Goal: Task Accomplishment & Management: Manage account settings

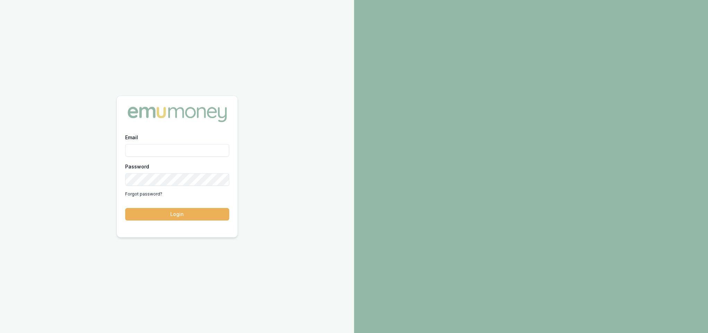
click at [167, 149] on input "Email" at bounding box center [177, 150] width 104 height 12
type input "[PERSON_NAME][EMAIL_ADDRESS][PERSON_NAME][DOMAIN_NAME]"
click at [189, 217] on button "Login" at bounding box center [177, 214] width 104 height 12
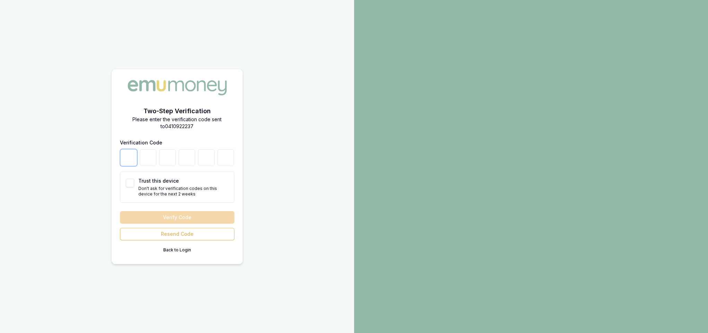
click at [126, 158] on input "number" at bounding box center [128, 157] width 17 height 17
type input "6"
type input "4"
type input "9"
type input "3"
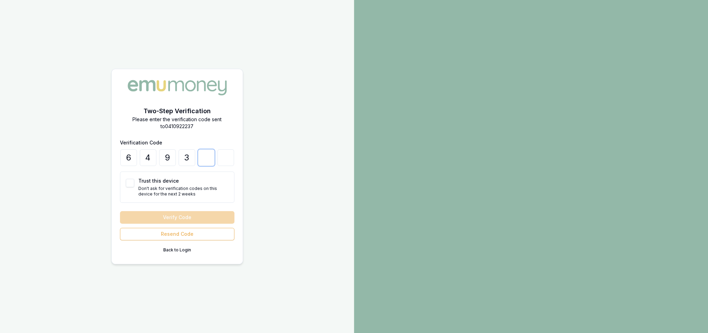
type input "2"
type input "6"
click at [131, 184] on button "Trust this device" at bounding box center [130, 183] width 8 height 8
checkbox input "true"
click at [152, 216] on button "Verify Code" at bounding box center [177, 217] width 114 height 12
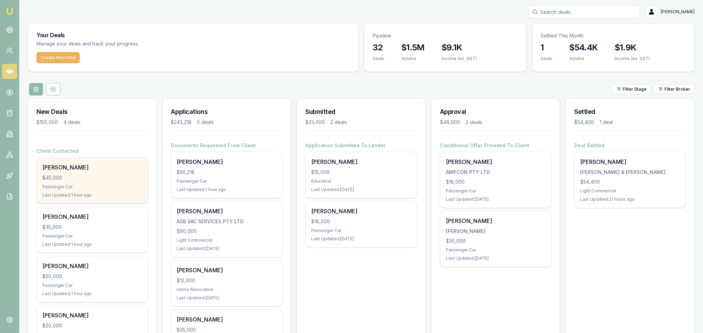
click at [91, 174] on div "$45,000" at bounding box center [92, 177] width 100 height 7
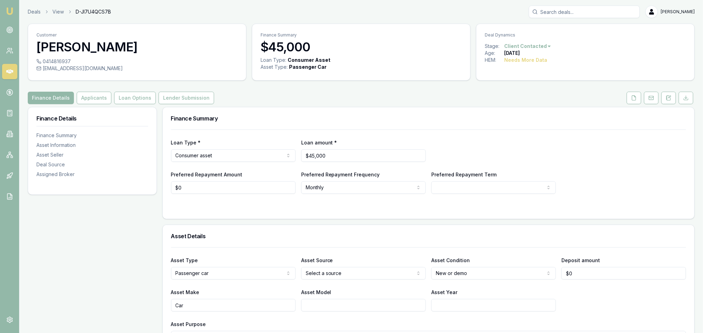
drag, startPoint x: 667, startPoint y: 100, endPoint x: 659, endPoint y: 105, distance: 9.7
click at [667, 100] on icon at bounding box center [668, 98] width 6 height 6
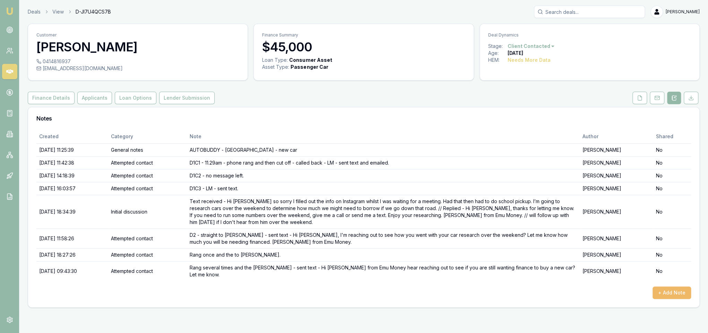
click at [684, 292] on button "+ Add Note" at bounding box center [672, 292] width 38 height 12
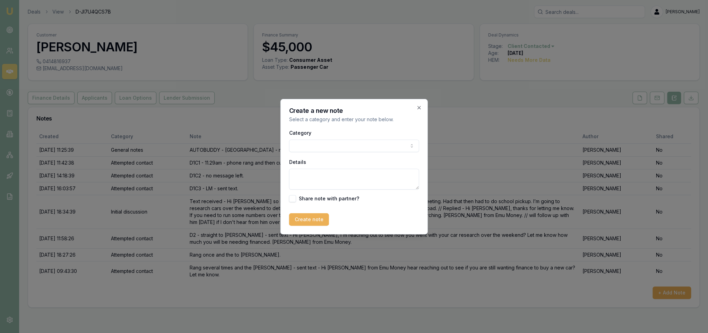
click at [325, 145] on body "Emu Broker Deals View D-JI7U4QCS7B Robyn Adams Toggle Menu Customer Andrew Foga…" at bounding box center [354, 166] width 708 height 333
click at [324, 181] on textarea "Details" at bounding box center [354, 179] width 130 height 21
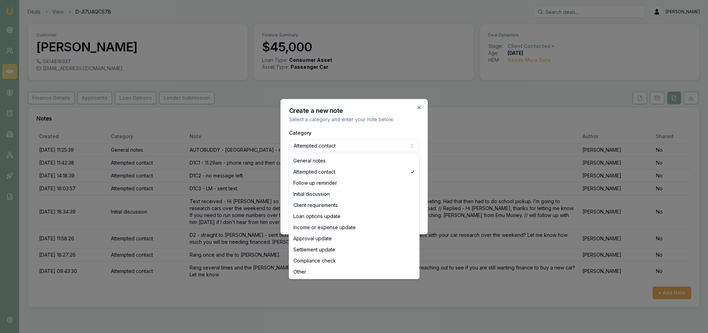
click at [323, 147] on body "Emu Broker Deals View D-JI7U4QCS7B Robyn Adams Toggle Menu Customer Andrew Foga…" at bounding box center [354, 166] width 708 height 333
select select "GENERAL_NOTES"
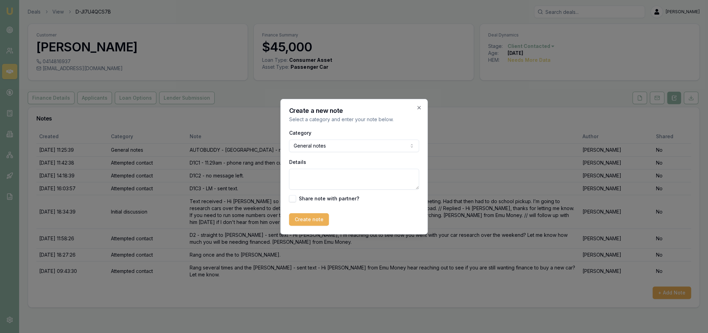
click at [316, 184] on textarea "Details" at bounding box center [354, 179] width 130 height 21
paste textarea "Hi Robyn I am but I think I need to do it on my own time I appreciate you reach…"
click at [366, 180] on textarea "Text received - Hi Robyn I am but I think I need to do it on my own time I appr…" at bounding box center [354, 179] width 130 height 21
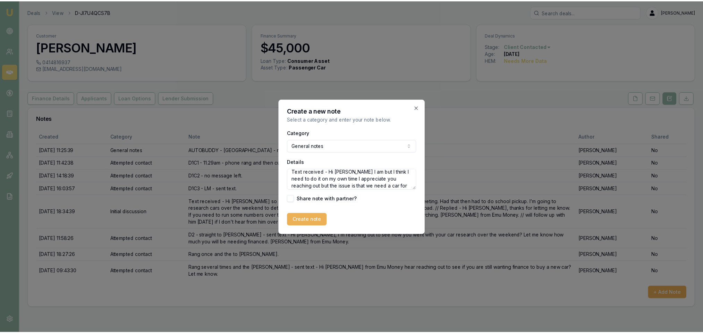
scroll to position [0, 0]
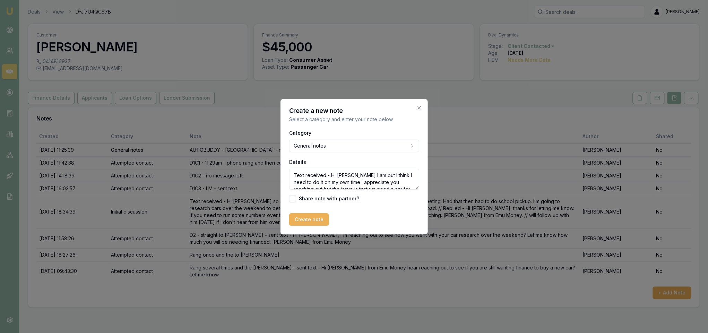
drag, startPoint x: 325, startPoint y: 187, endPoint x: 307, endPoint y: 169, distance: 25.0
click at [307, 169] on textarea "Text received - Hi Robyn I am but I think I need to do it on my own time I appr…" at bounding box center [354, 179] width 130 height 21
type textarea "Text received - Hi Robyn I am but I think I need to do it on my own time I appr…"
drag, startPoint x: 308, startPoint y: 220, endPoint x: 315, endPoint y: 224, distance: 8.0
click at [308, 220] on button "Create note" at bounding box center [309, 219] width 40 height 12
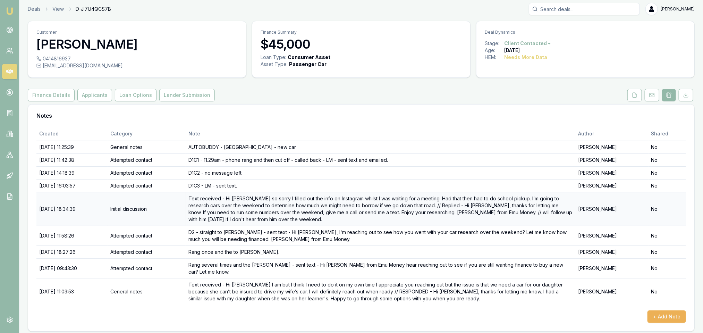
scroll to position [6, 0]
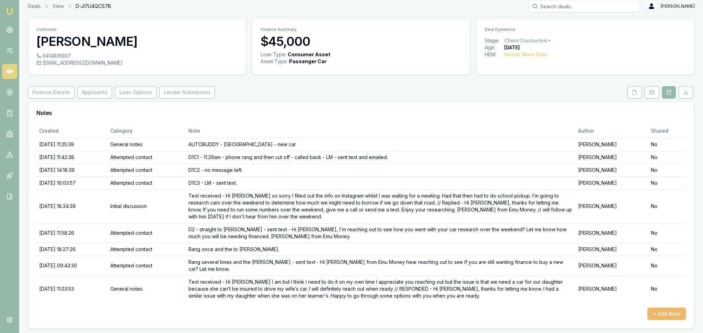
click at [664, 310] on button "+ Add Note" at bounding box center [666, 313] width 38 height 12
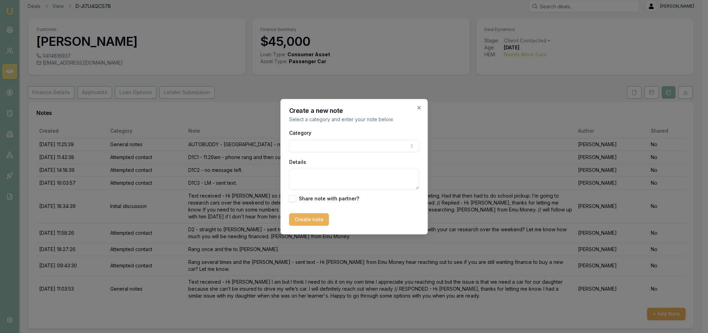
click at [331, 144] on body "Emu Broker Deals View D-JI7U4QCS7B Robyn Adams Toggle Menu Customer Andrew Foga…" at bounding box center [351, 160] width 703 height 333
click at [316, 175] on textarea "Details" at bounding box center [351, 179] width 130 height 21
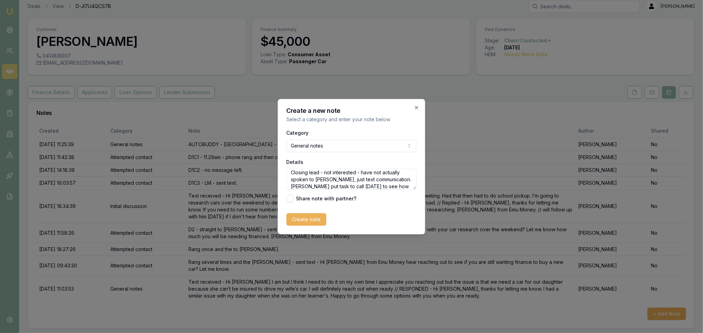
scroll to position [10, 0]
type textarea "Closing lead - not interested - have not actually spoken to Andrew, just text c…"
click at [310, 217] on button "Create note" at bounding box center [306, 219] width 40 height 12
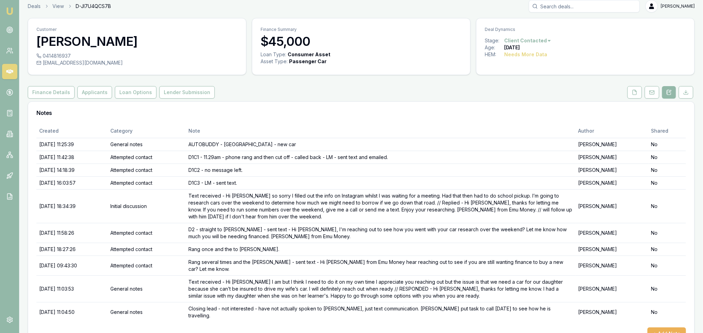
click at [545, 40] on html "Emu Broker Deals View D-JI7U4QCS7B Robyn Adams Toggle Menu Customer Andrew Foga…" at bounding box center [351, 160] width 703 height 333
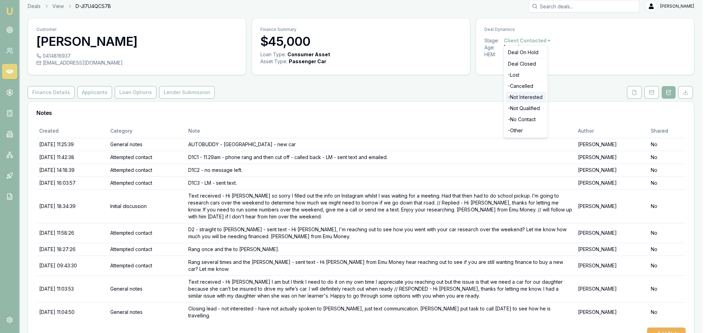
click at [527, 96] on div "- Not Interested" at bounding box center [525, 97] width 41 height 11
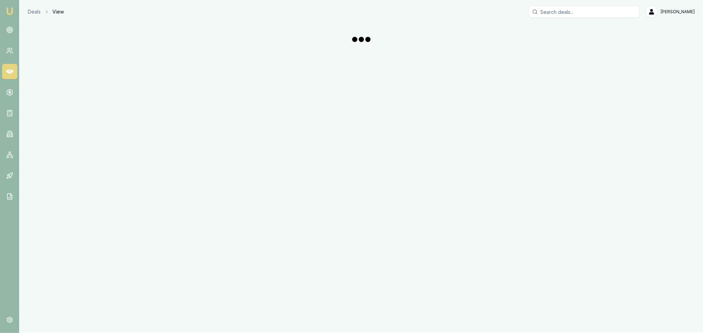
scroll to position [6, 0]
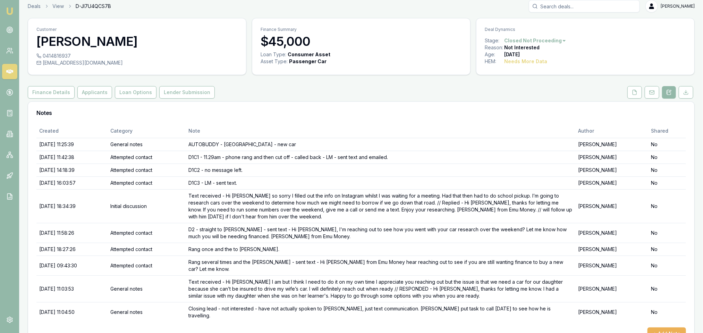
click at [8, 9] on img at bounding box center [10, 11] width 8 height 8
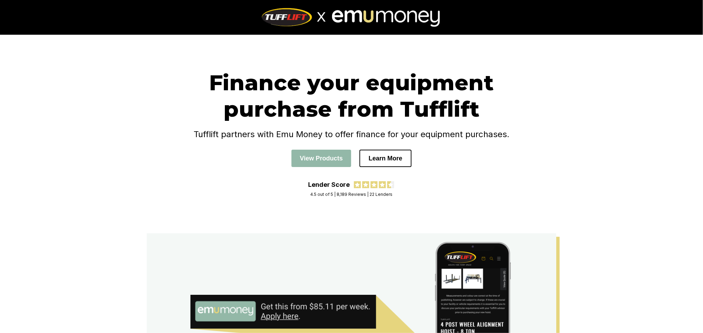
click at [588, 88] on div "Finance your equipment purchase from Tufflift Tufflift partners with Emu Money …" at bounding box center [351, 134] width 703 height 198
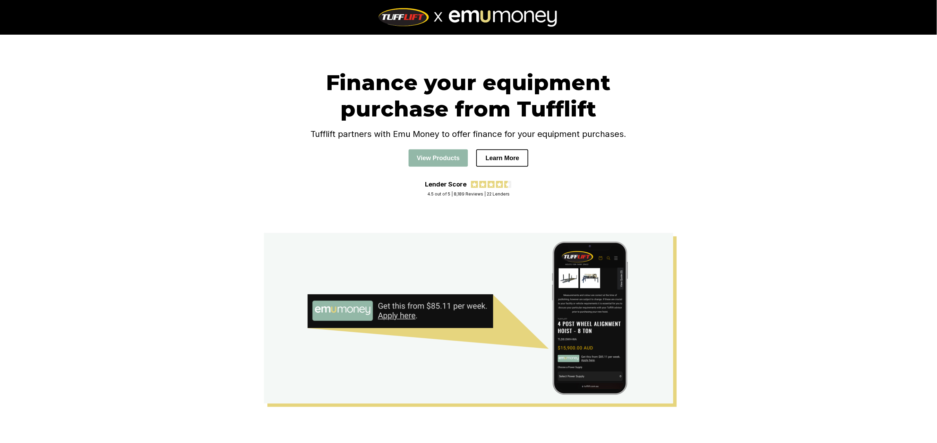
drag, startPoint x: 688, startPoint y: 1, endPoint x: 855, endPoint y: 348, distance: 385.1
click at [702, 203] on div "Finance your equipment purchase from Tufflift Tufflift partners with Emu Money …" at bounding box center [468, 134] width 937 height 198
